Goal: Information Seeking & Learning: Learn about a topic

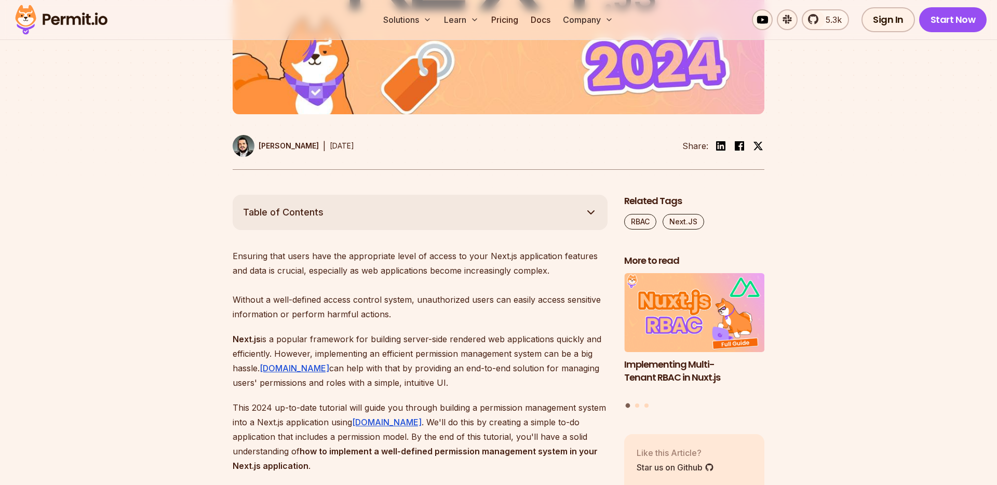
click at [447, 347] on p "Next.js is a popular framework for building server-side rendered web applicatio…" at bounding box center [420, 361] width 375 height 58
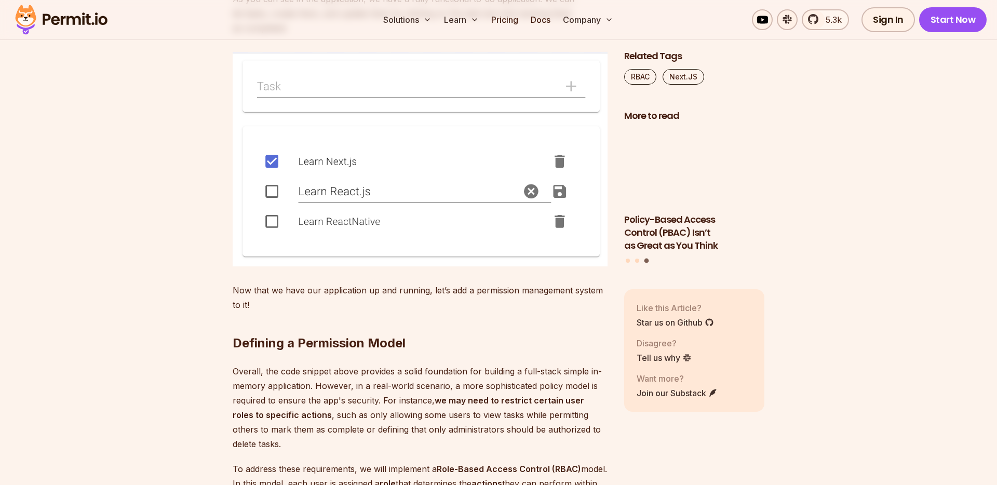
scroll to position [2302, 0]
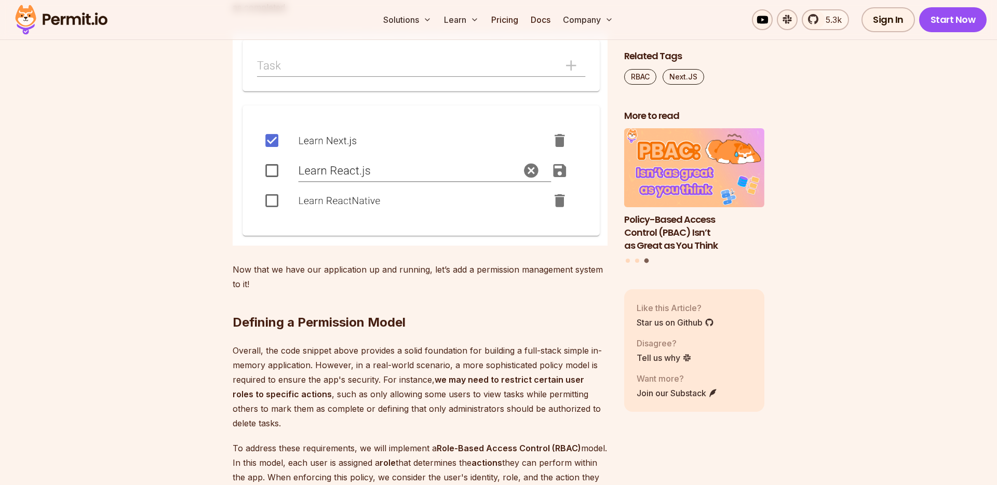
click at [331, 246] on img at bounding box center [420, 138] width 375 height 215
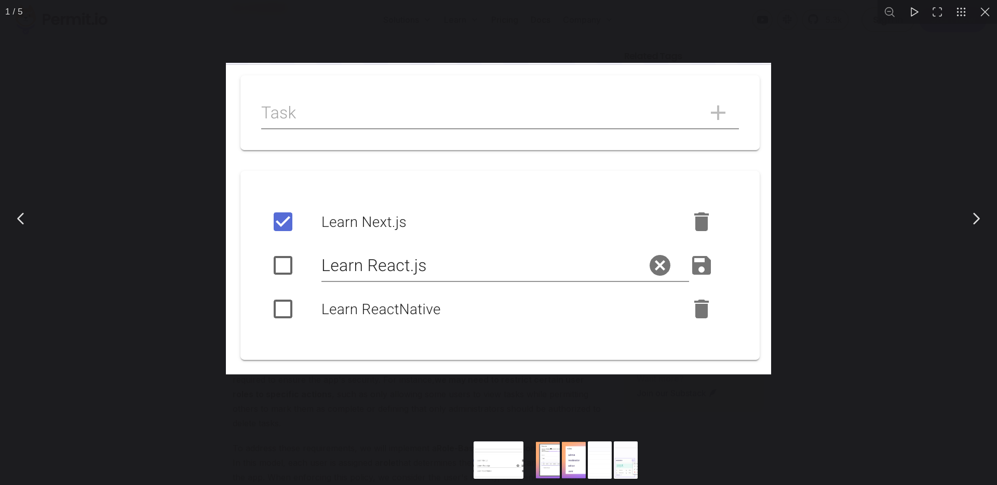
click at [333, 314] on img "You can close this modal content with the ESC key" at bounding box center [498, 219] width 545 height 312
click at [333, 441] on div "You can close this modal content with the ESC key" at bounding box center [498, 461] width 997 height 48
click at [907, 62] on div "You can close this modal content with the ESC key" at bounding box center [498, 218] width 997 height 437
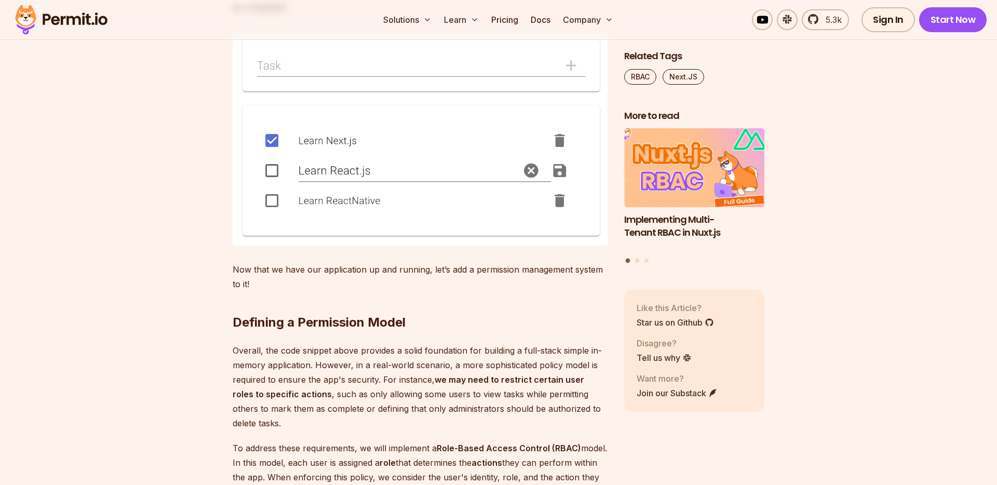
scroll to position [2471, 0]
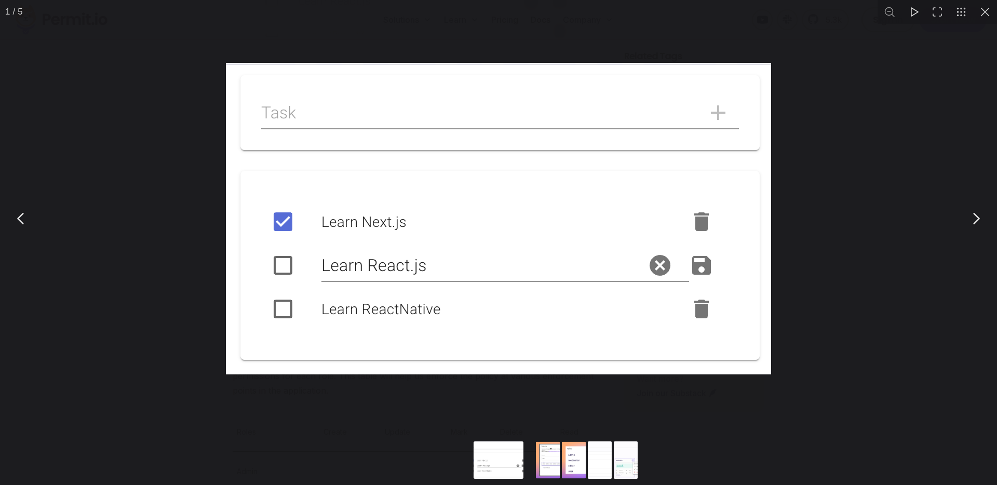
click at [969, 28] on div "You can close this modal content with the ESC key" at bounding box center [498, 218] width 997 height 437
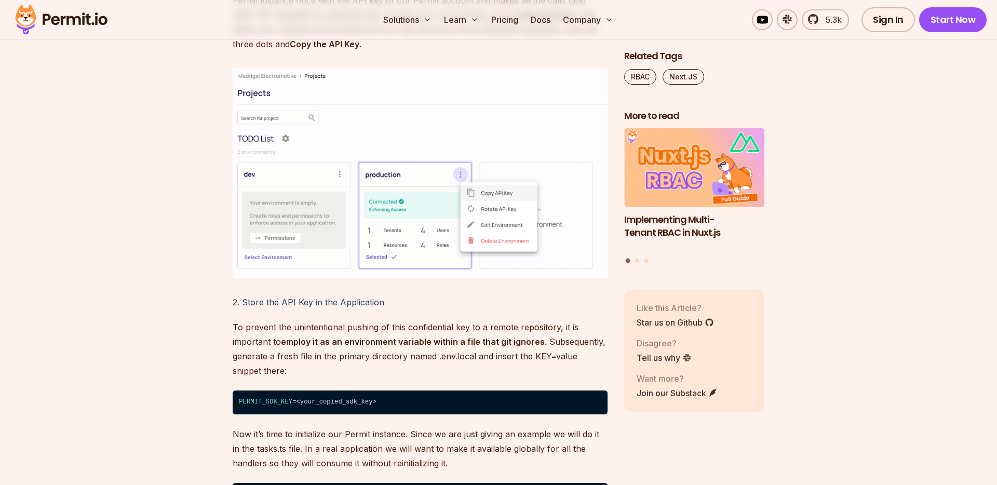
scroll to position [4837, 0]
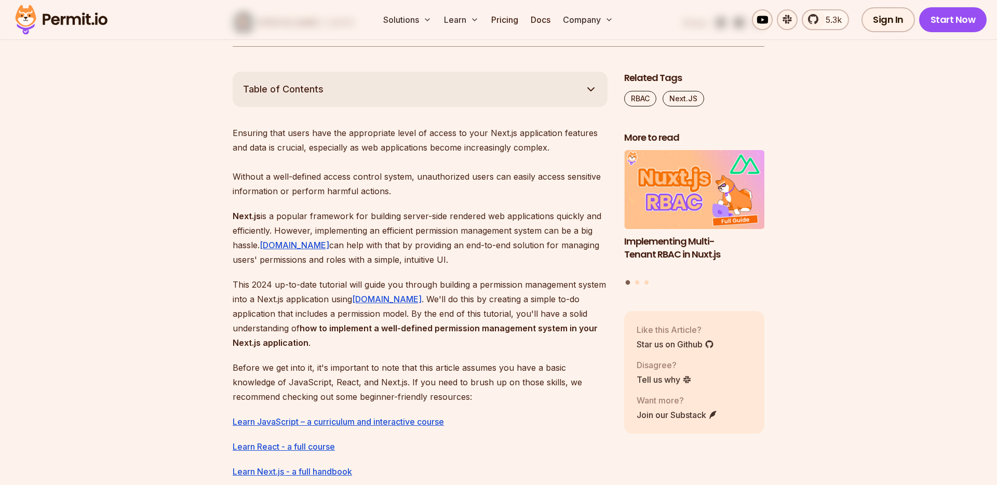
scroll to position [358, 0]
